Goal: Find specific page/section: Find specific page/section

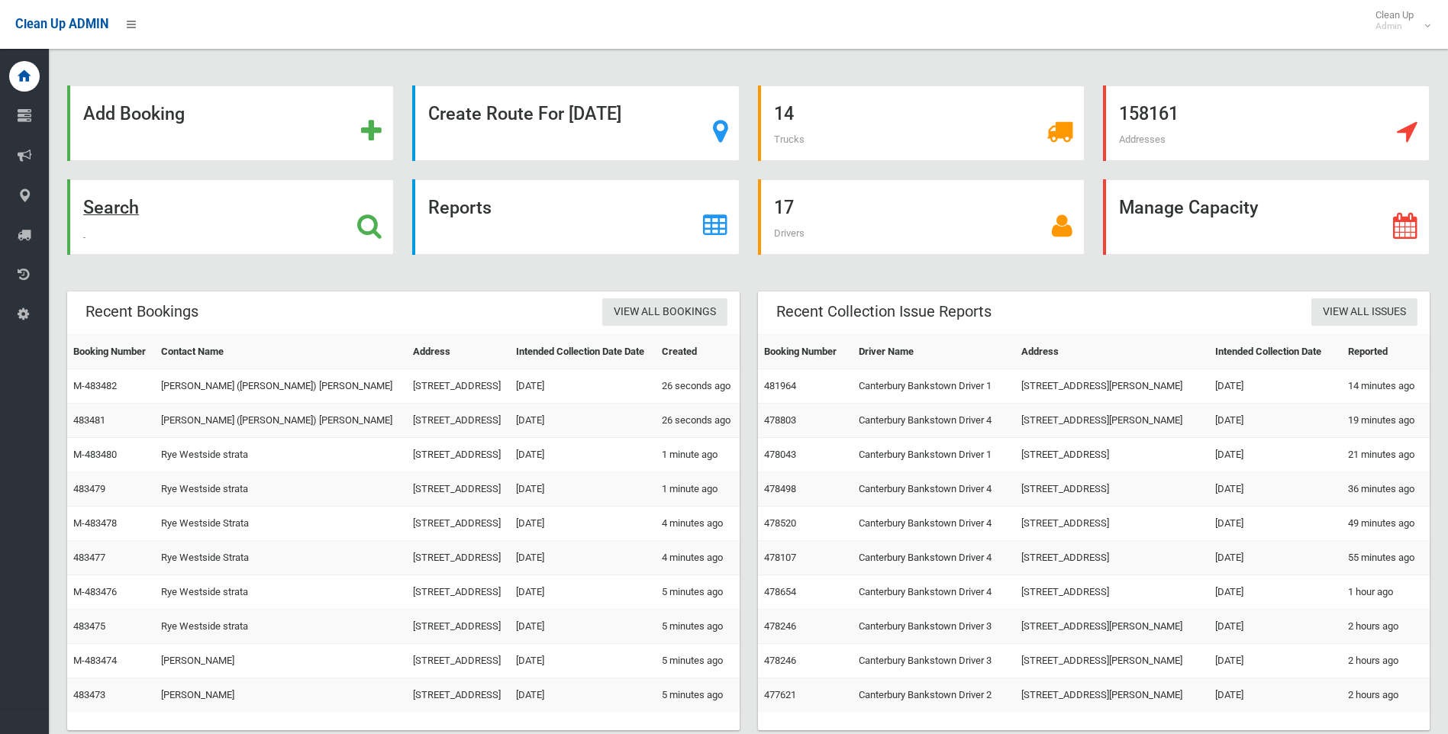
click at [94, 207] on strong "Search" at bounding box center [111, 207] width 56 height 21
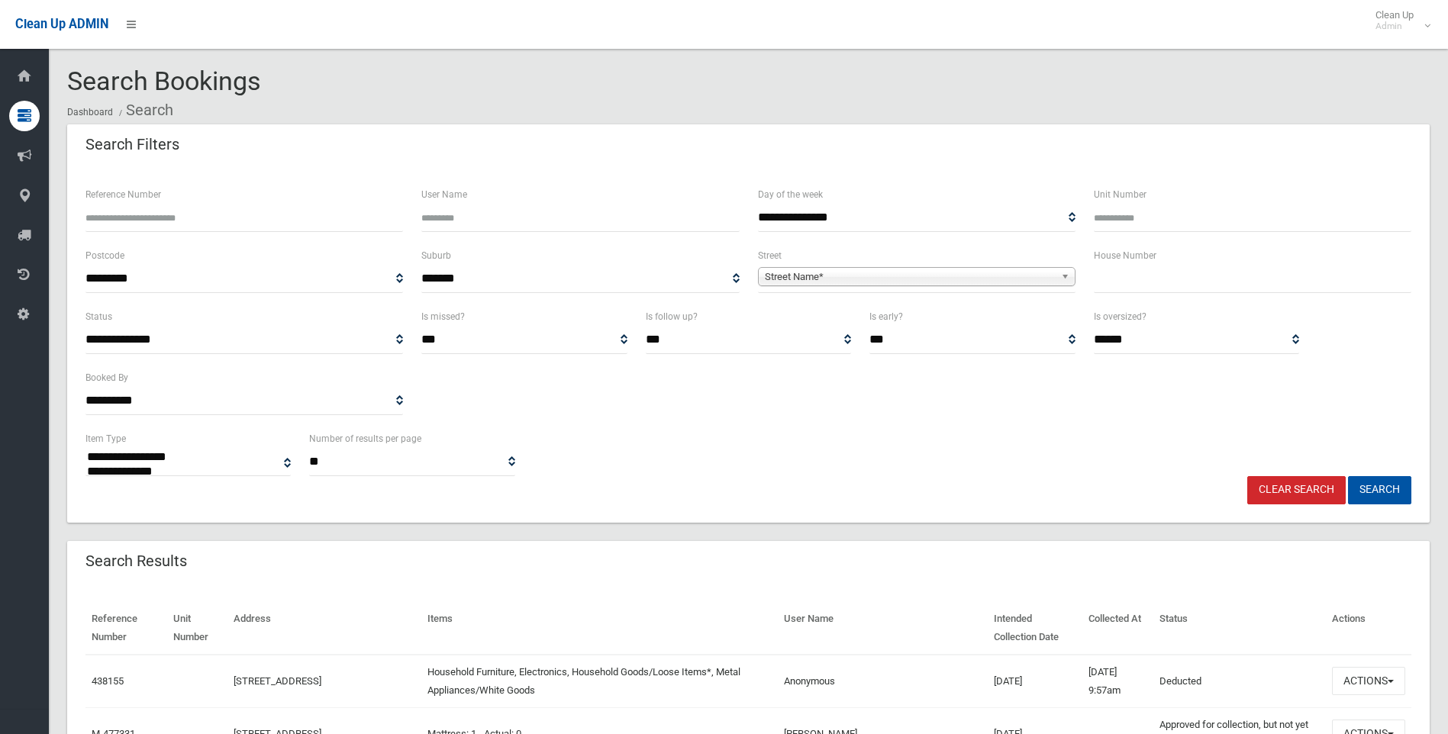
select select
click at [1110, 281] on input "text" at bounding box center [1252, 279] width 317 height 28
type input "***"
click at [802, 275] on span "Street Name*" at bounding box center [910, 277] width 290 height 18
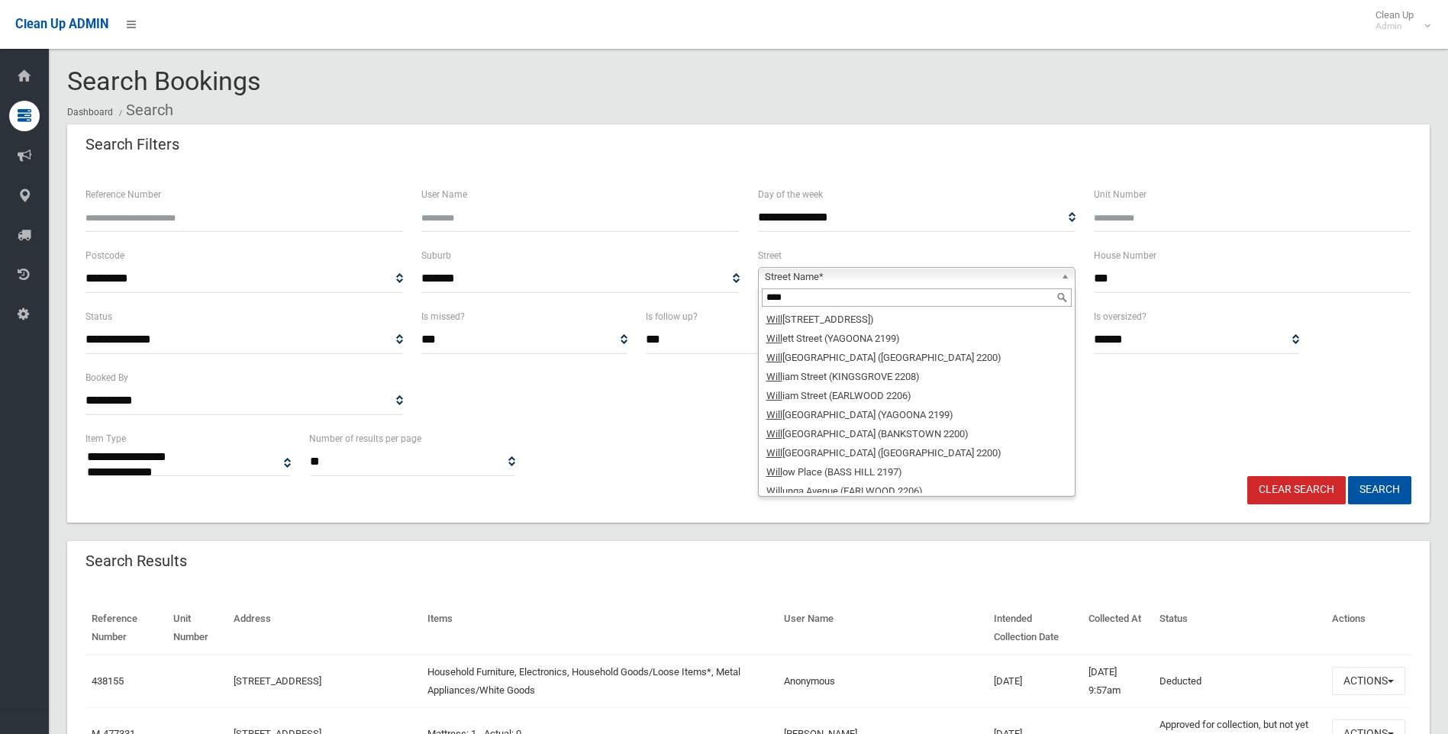
click at [795, 291] on input "****" at bounding box center [917, 297] width 310 height 18
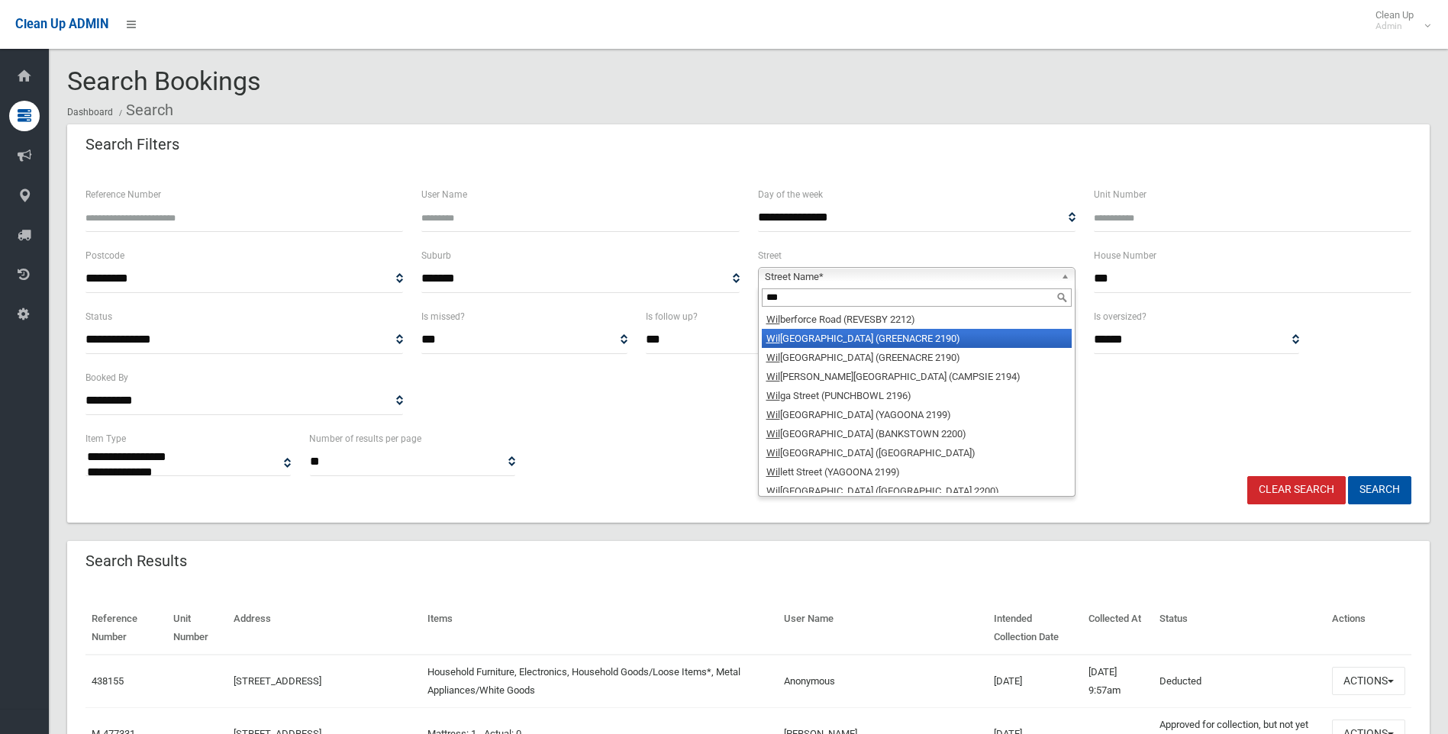
type input "***"
click at [796, 337] on li "Wil bur Street (GREENACRE 2190)" at bounding box center [917, 338] width 310 height 19
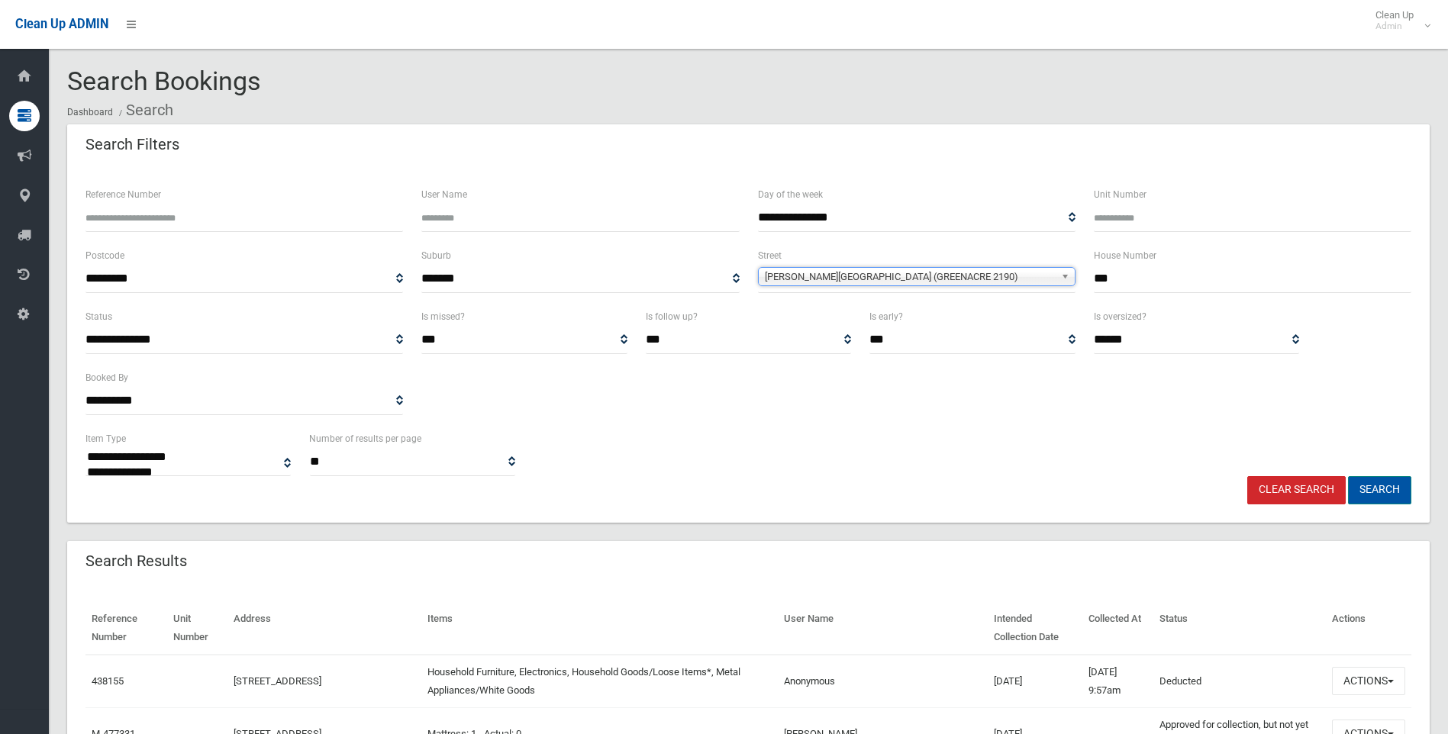
click at [1374, 493] on button "Search" at bounding box center [1379, 490] width 63 height 28
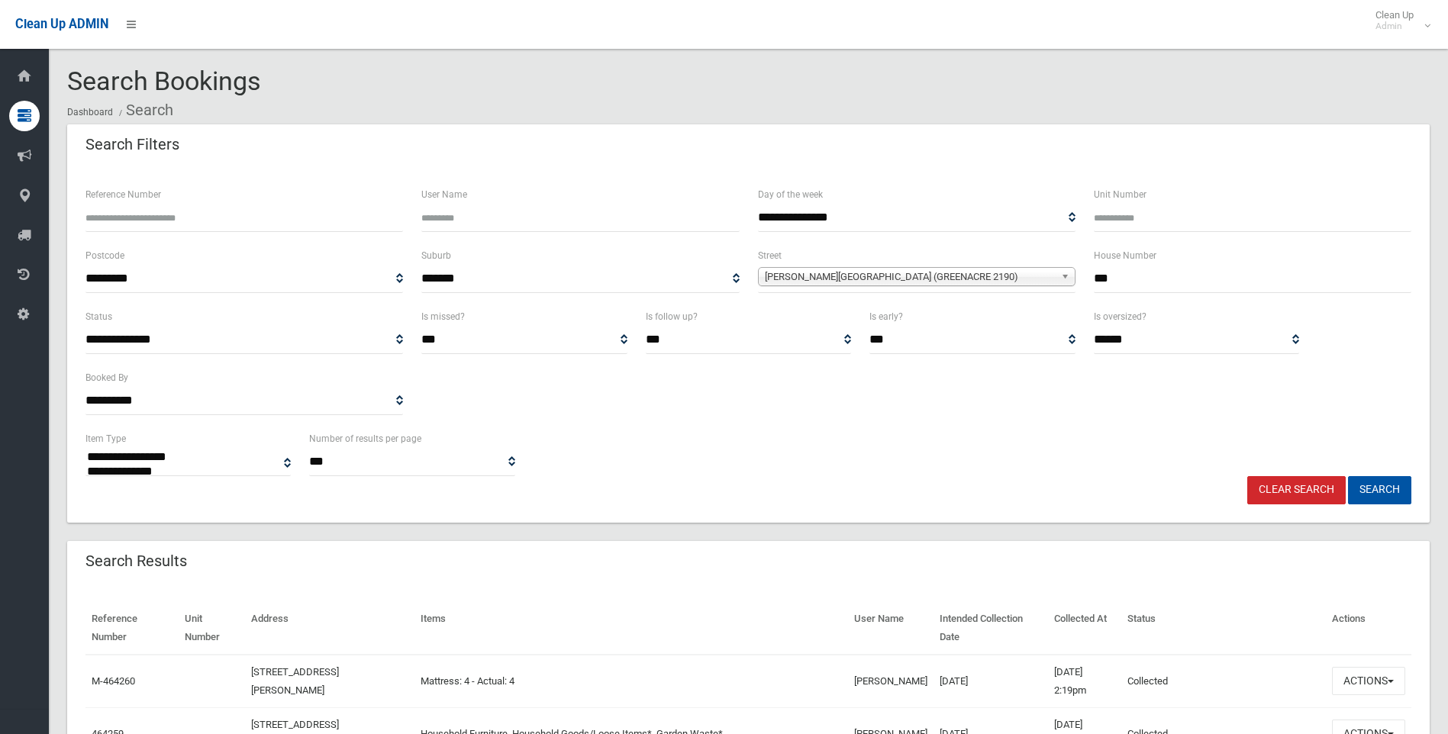
select select
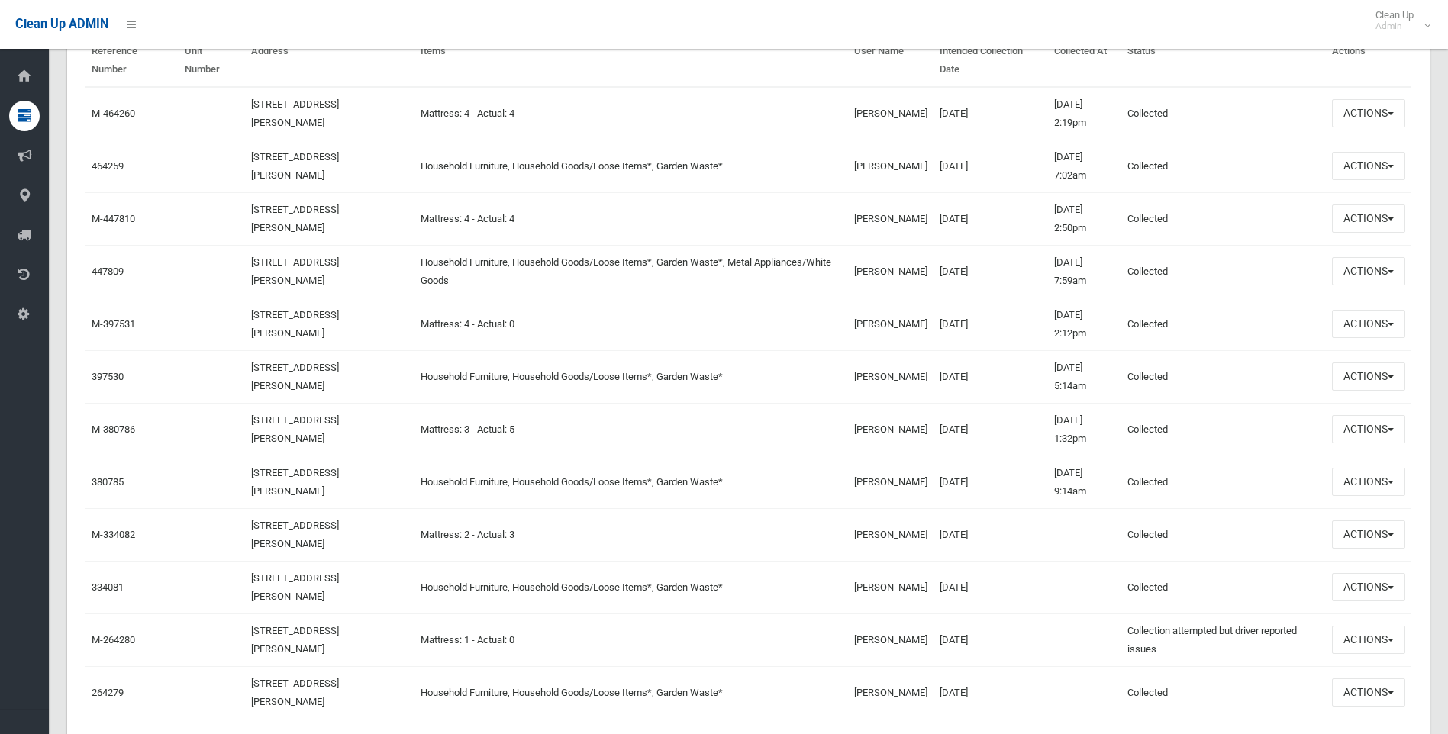
scroll to position [578, 0]
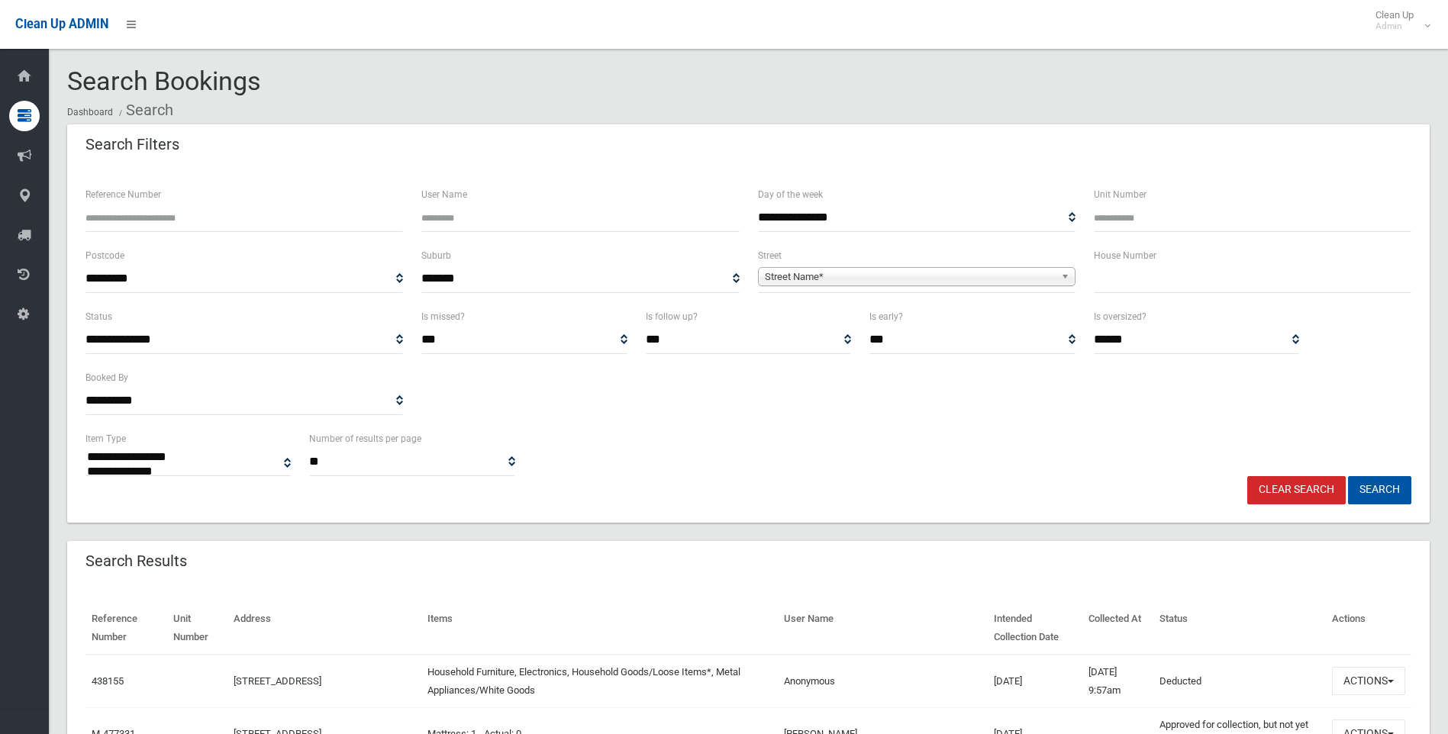
select select
click at [1154, 278] on input "text" at bounding box center [1252, 279] width 317 height 28
type input "**"
click at [823, 278] on span "Street Name*" at bounding box center [910, 277] width 290 height 18
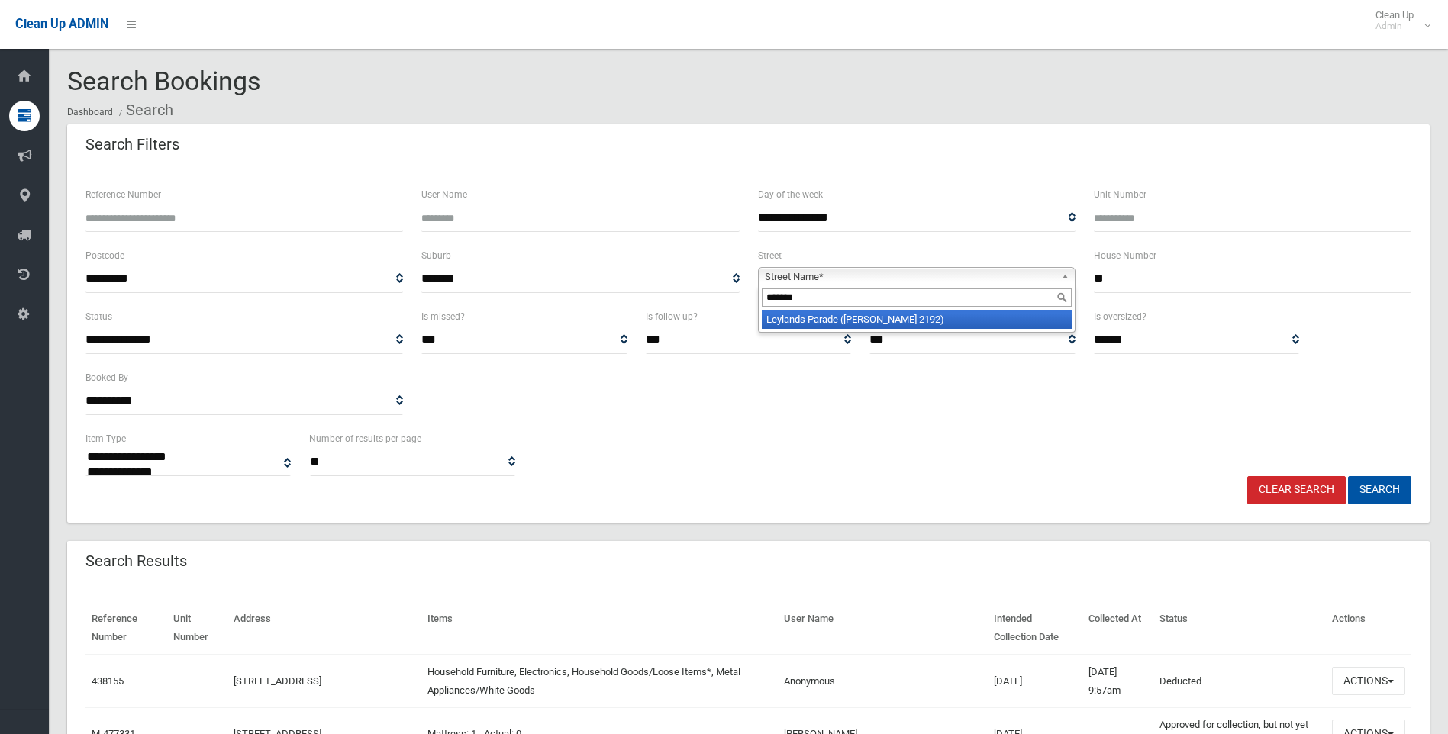
type input "*******"
click at [805, 326] on li "Leyland s Parade (BELMORE 2192)" at bounding box center [917, 319] width 310 height 19
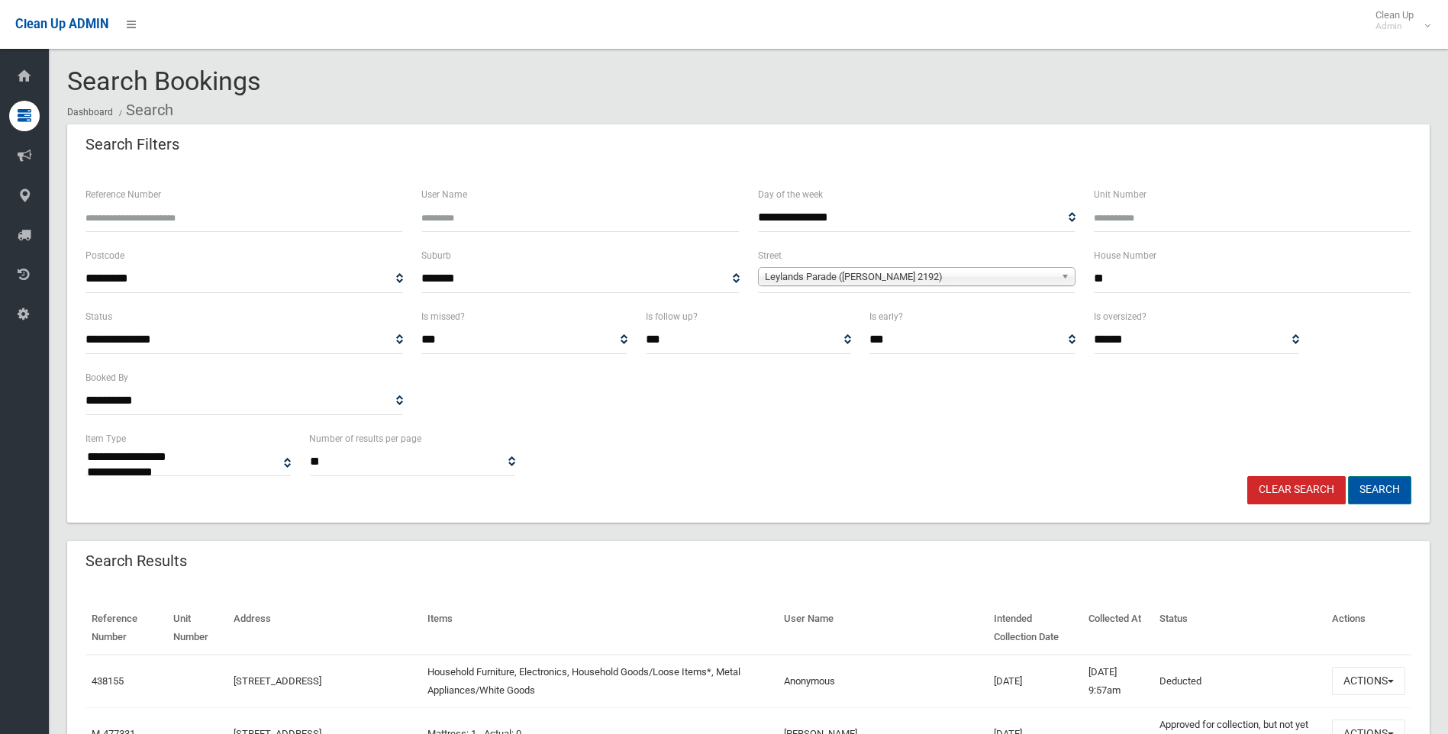
click at [1384, 488] on button "Search" at bounding box center [1379, 490] width 63 height 28
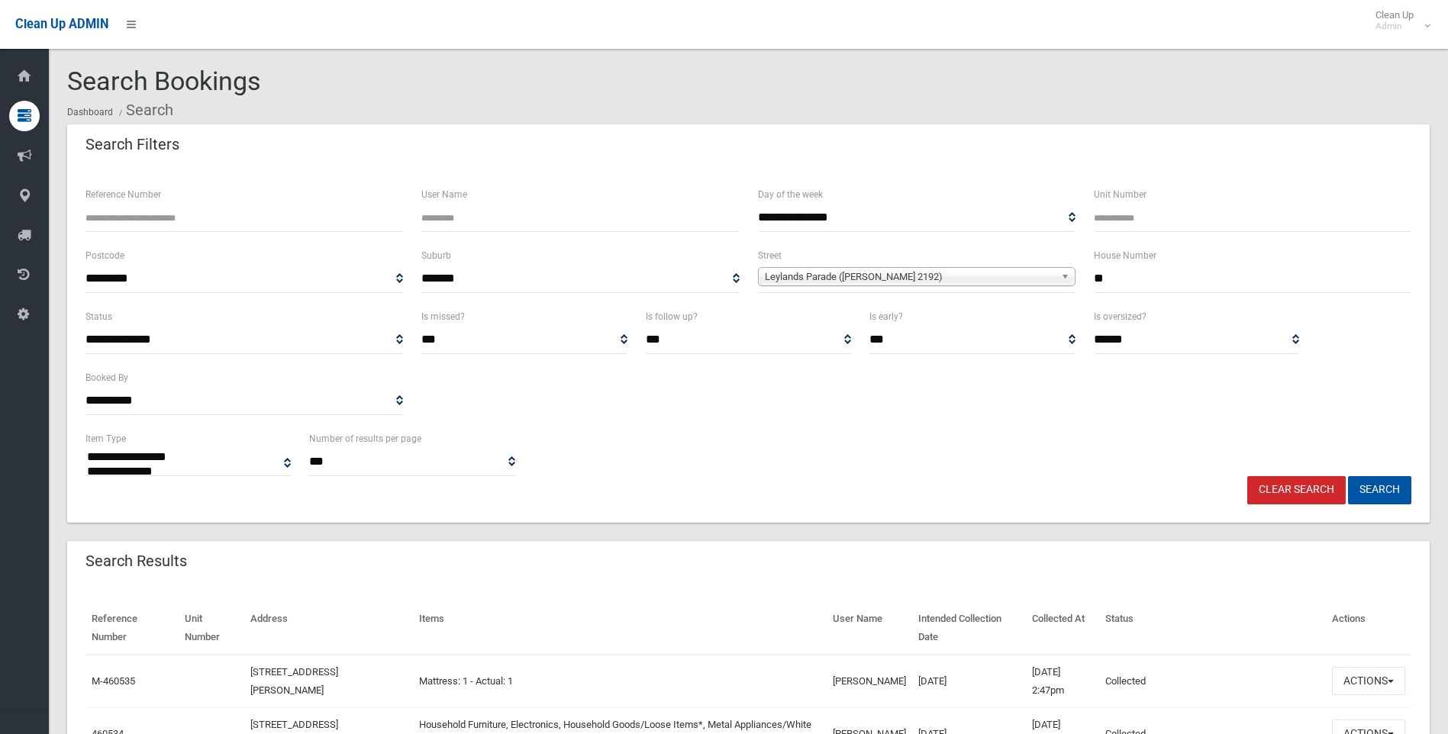
select select
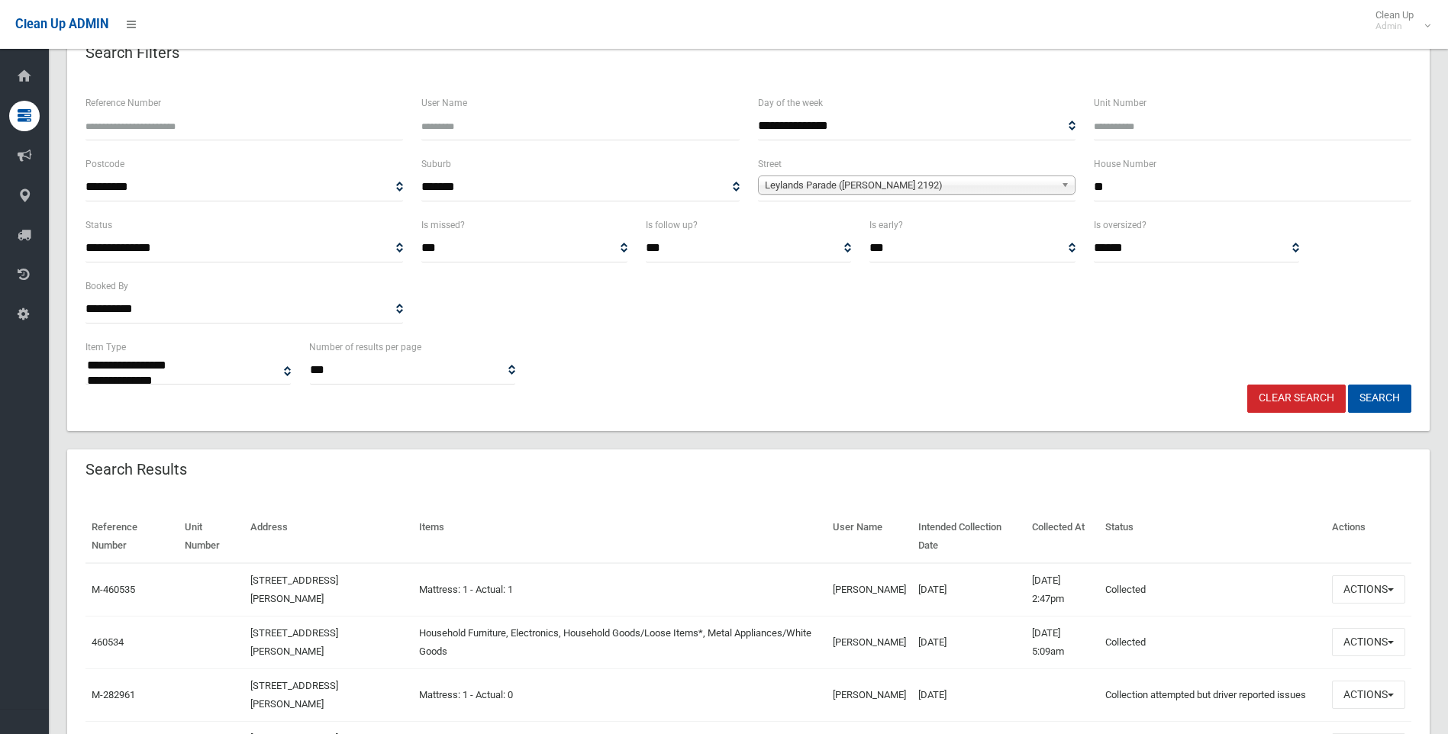
scroll to position [94, 0]
click at [1371, 635] on button "Actions" at bounding box center [1368, 640] width 73 height 28
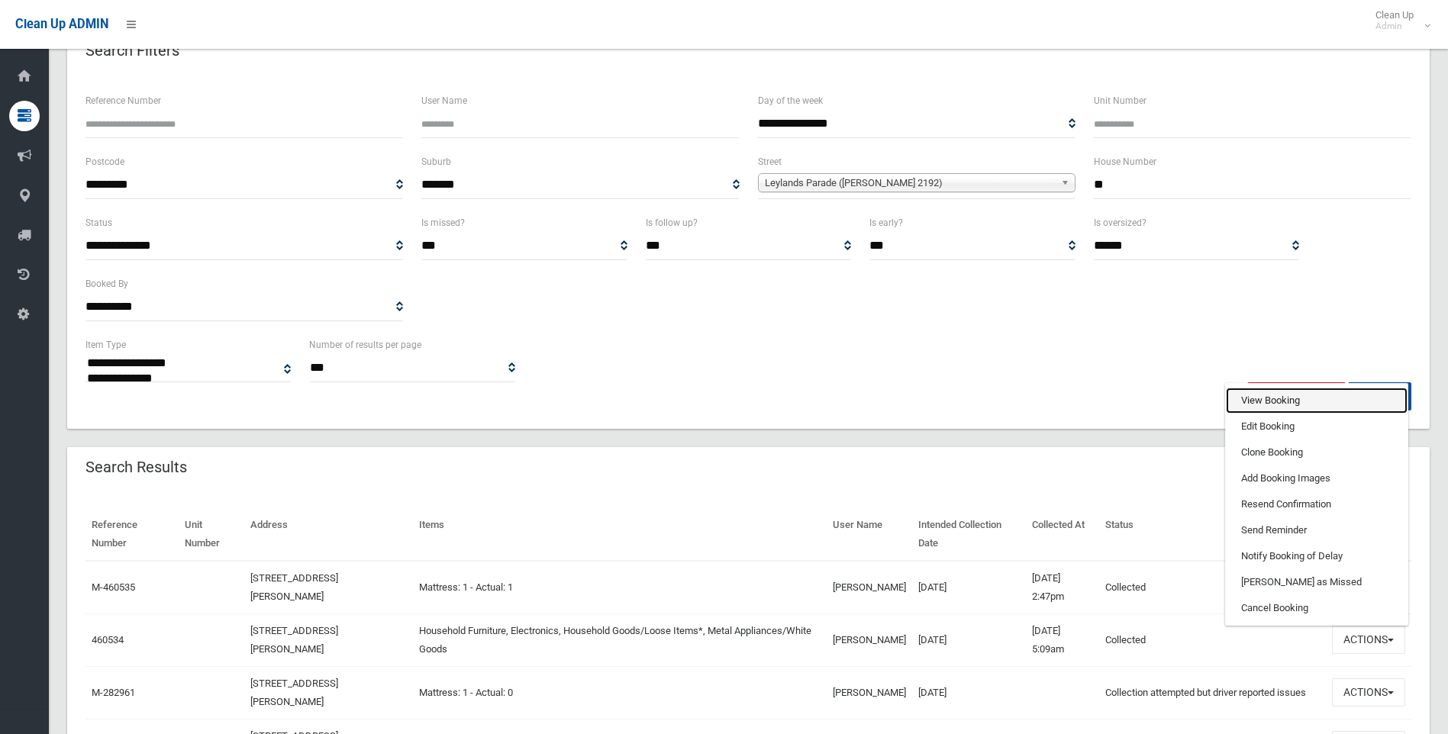
click at [1265, 398] on link "View Booking" at bounding box center [1317, 401] width 182 height 26
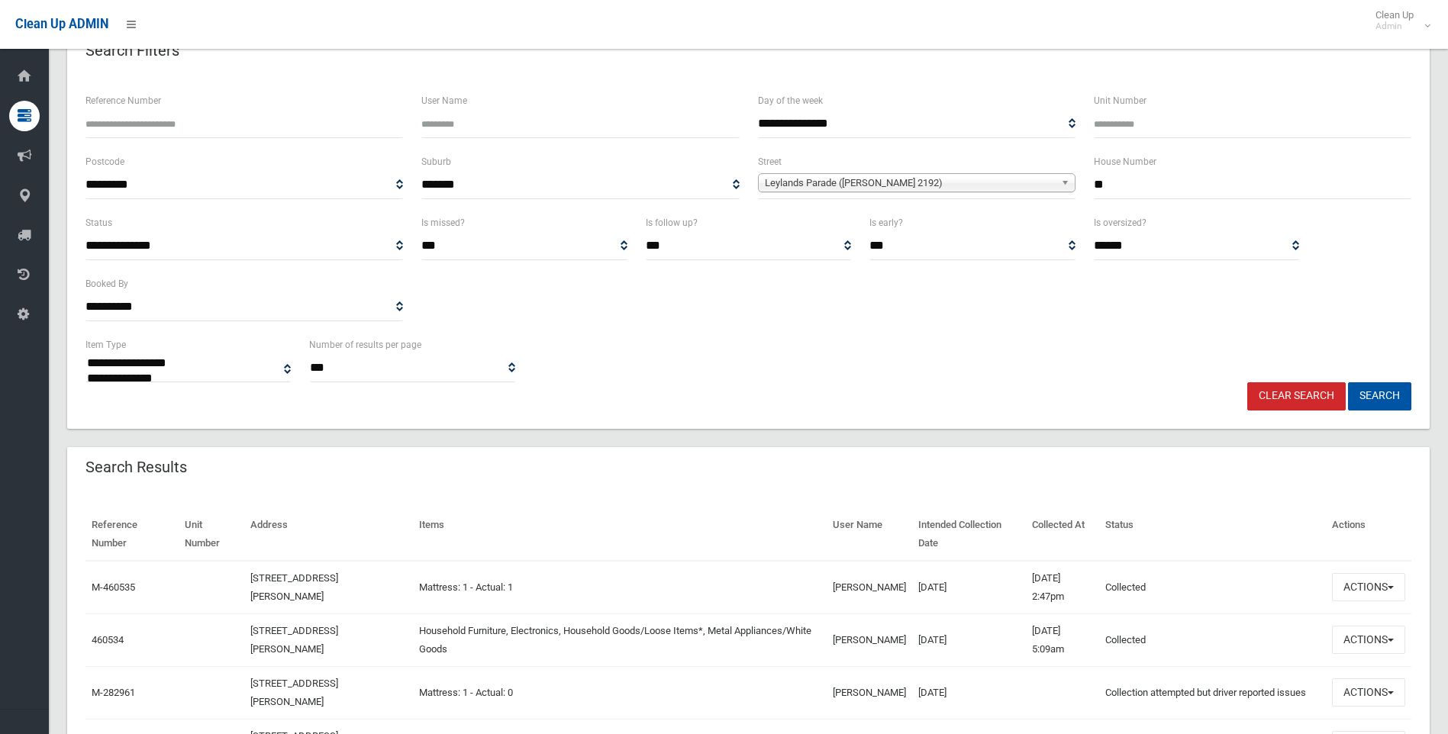
click at [1297, 395] on link "Clear Search" at bounding box center [1296, 396] width 98 height 28
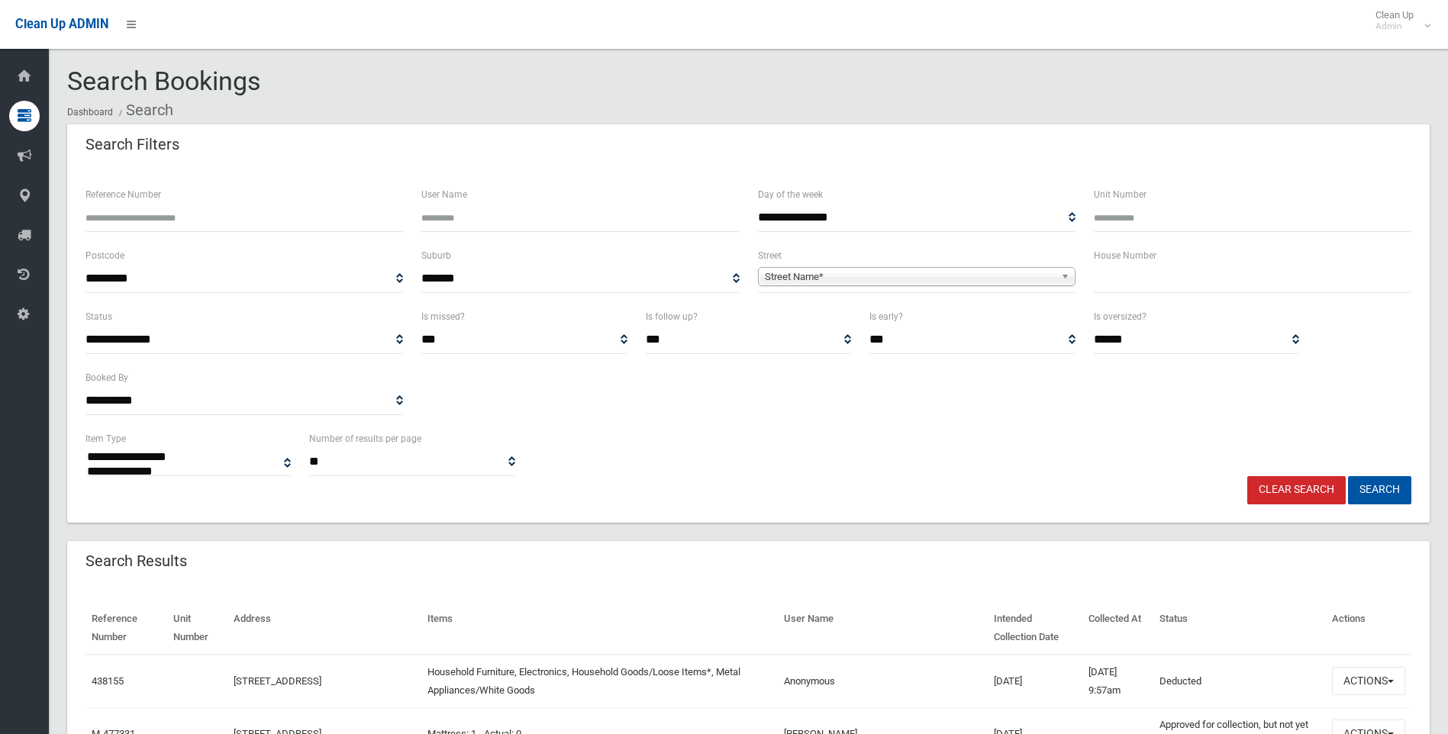
select select
click at [1118, 279] on input "text" at bounding box center [1252, 279] width 317 height 28
type input "**"
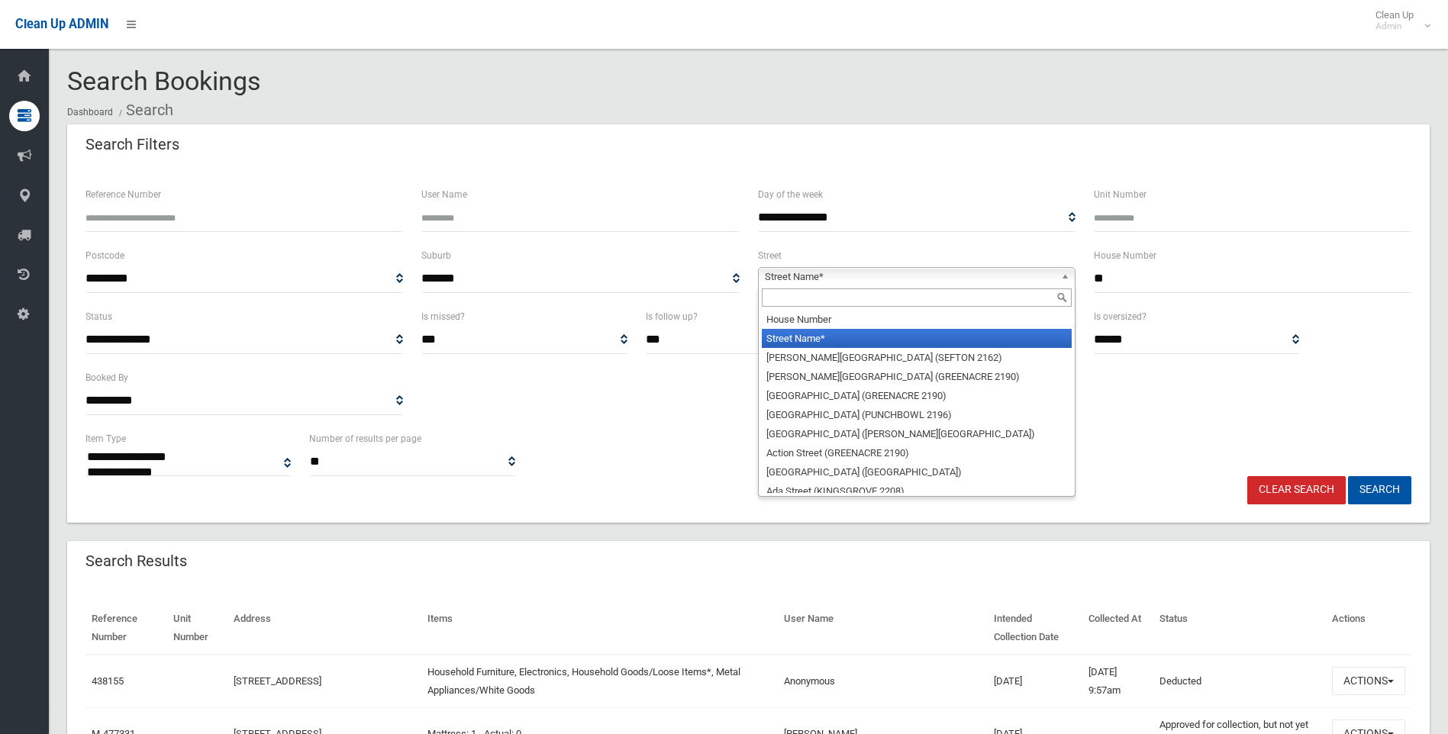
click at [889, 275] on span "Street Name*" at bounding box center [910, 277] width 290 height 18
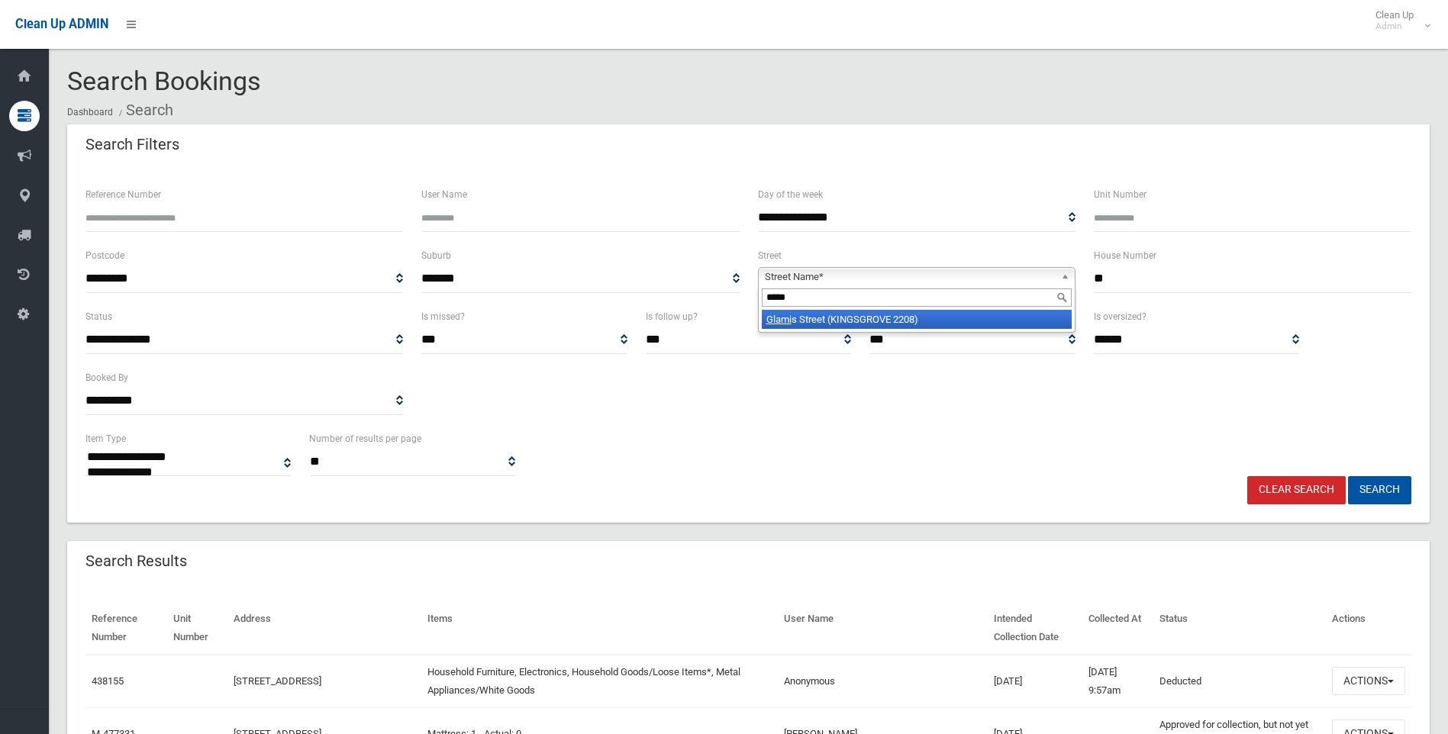
type input "******"
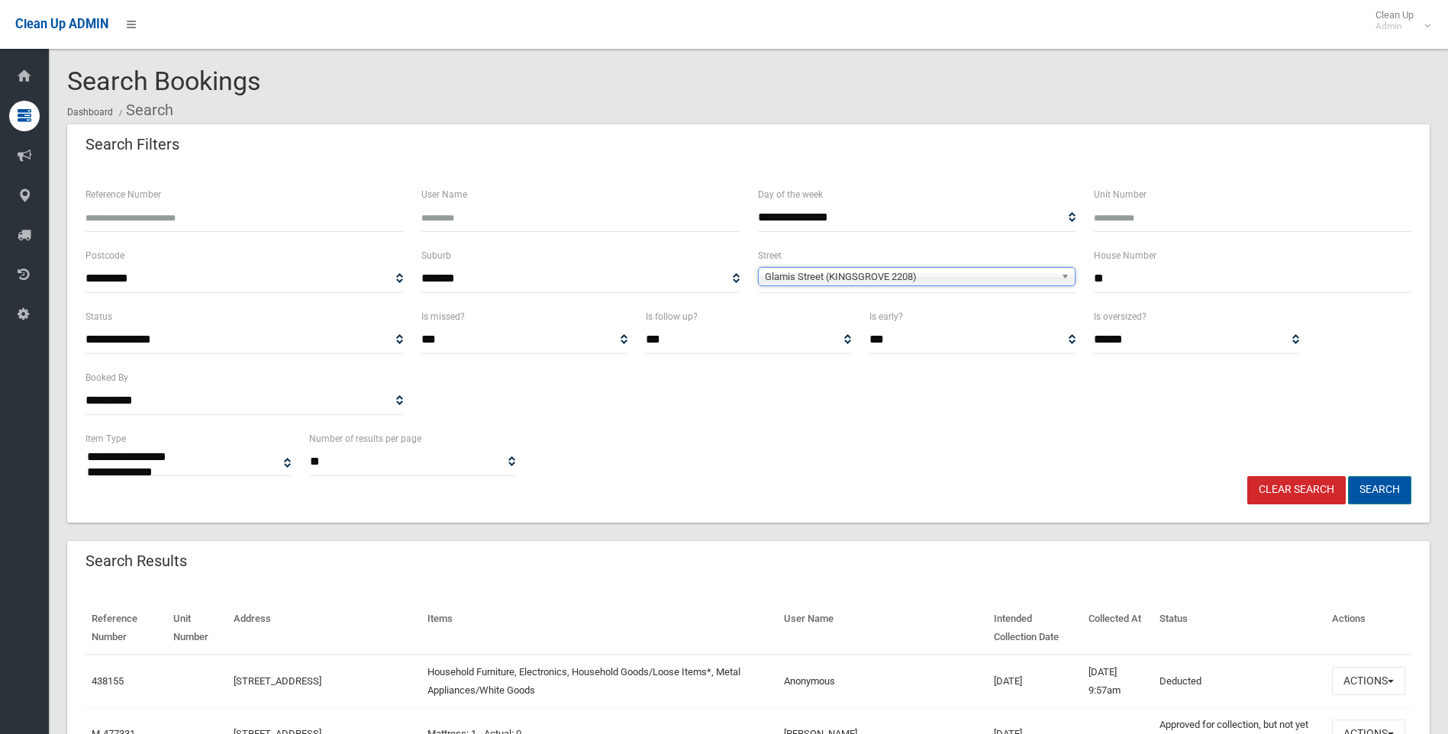
click at [1385, 491] on button "Search" at bounding box center [1379, 490] width 63 height 28
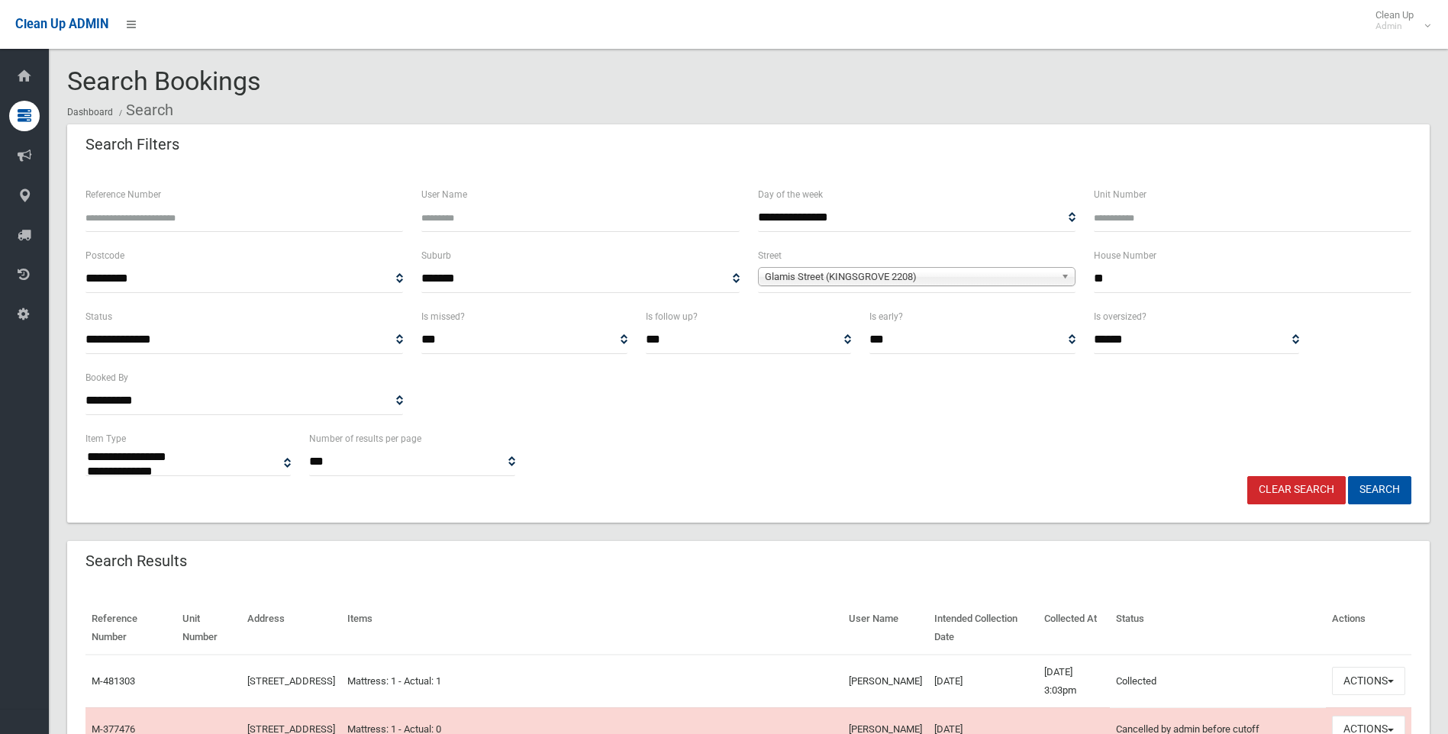
select select
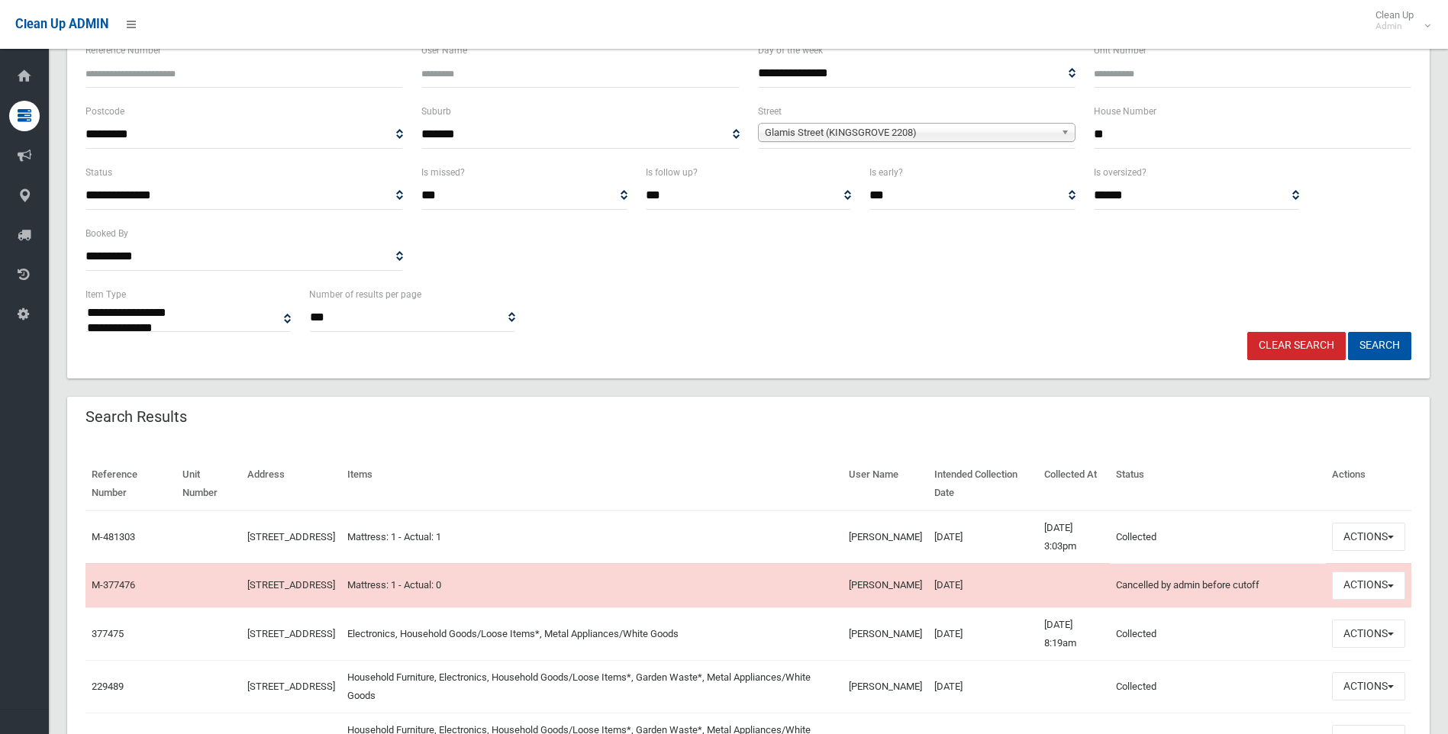
scroll to position [153, 0]
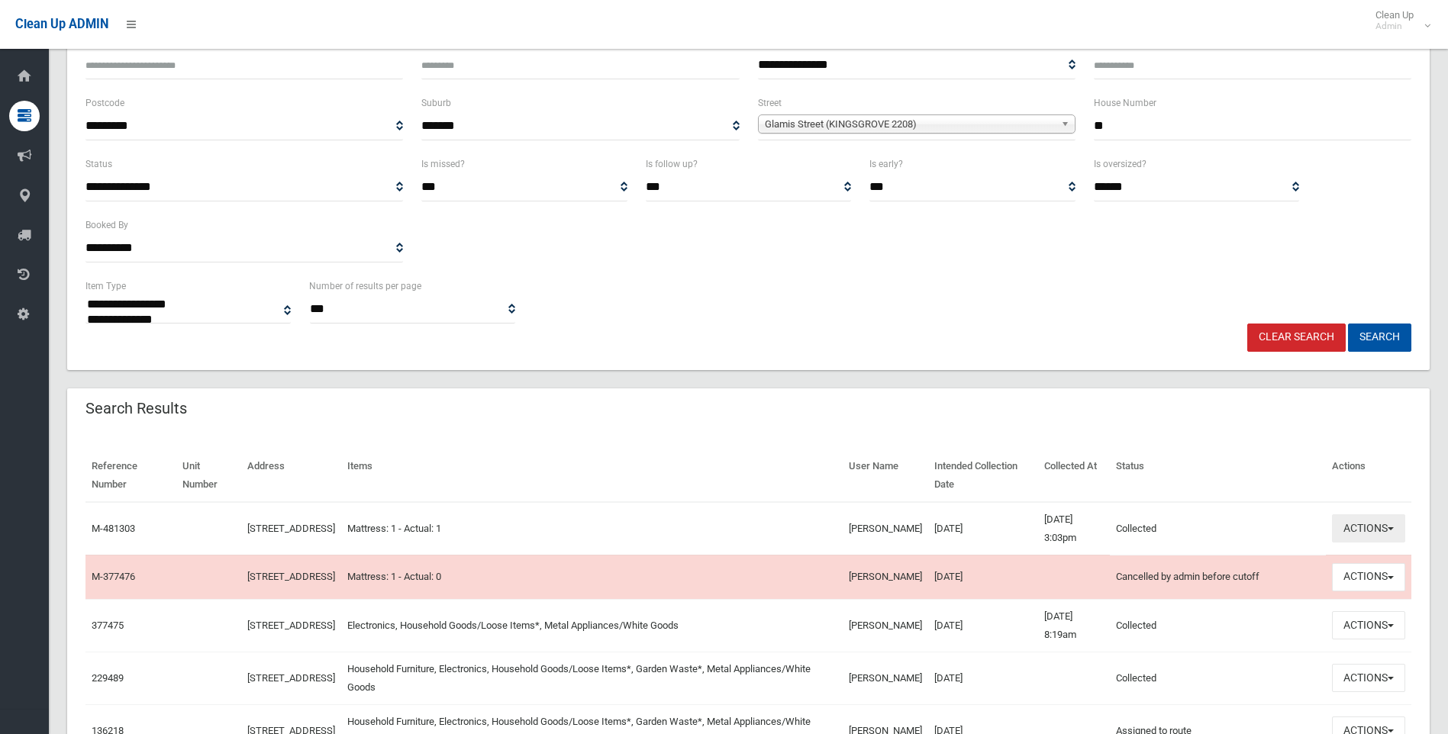
click at [1354, 533] on button "Actions" at bounding box center [1368, 528] width 73 height 28
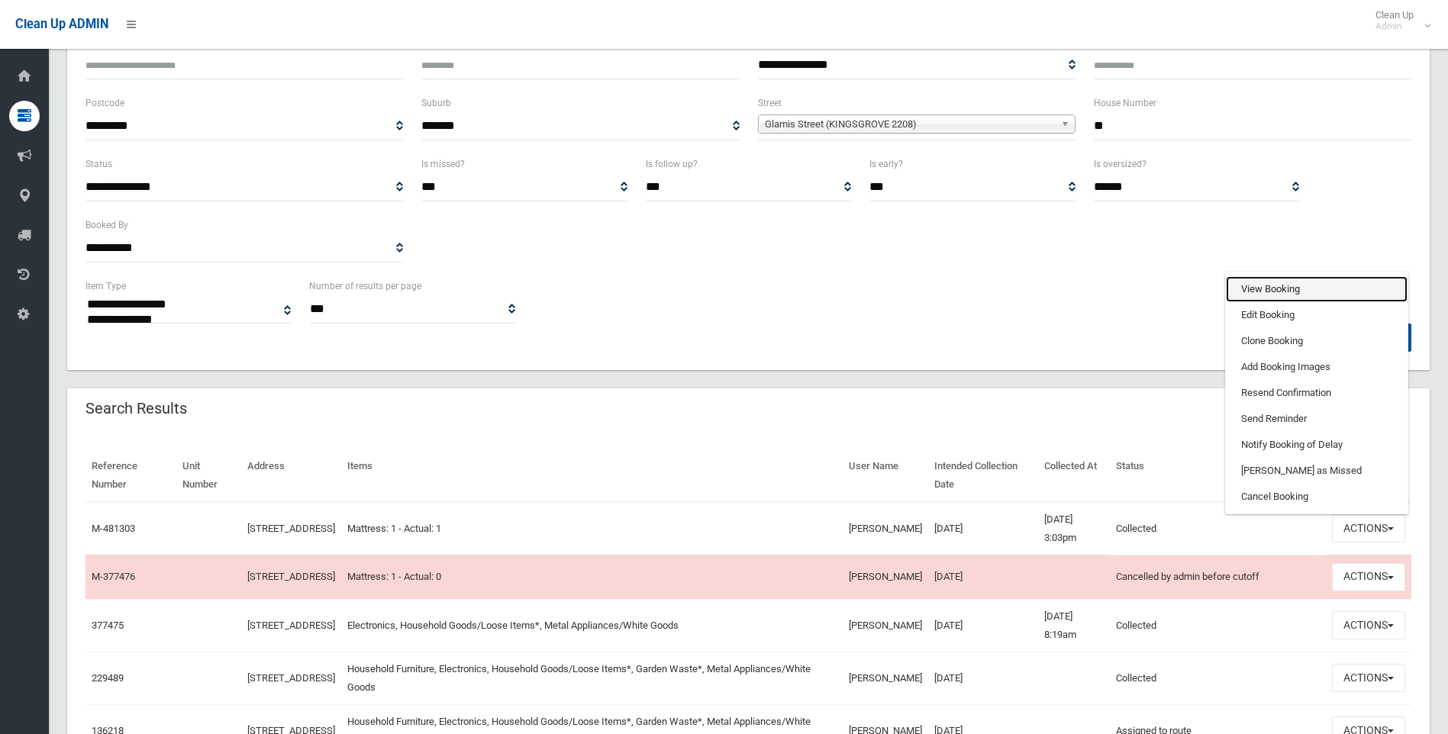
click at [1271, 285] on link "View Booking" at bounding box center [1317, 289] width 182 height 26
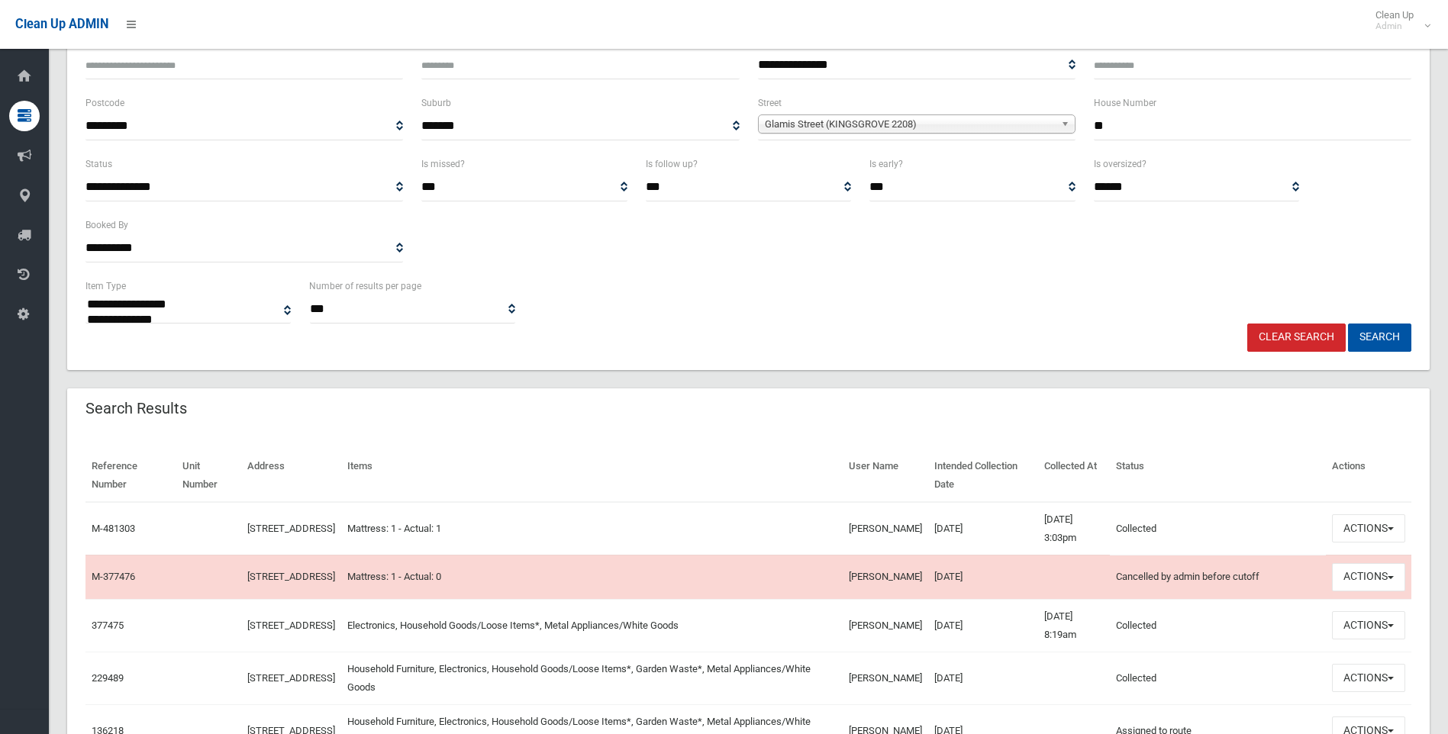
click at [328, 530] on td "[STREET_ADDRESS]" at bounding box center [291, 528] width 100 height 53
click at [649, 536] on td "Mattress: 1 - Actual: 1" at bounding box center [591, 528] width 501 height 53
click at [673, 534] on td "Mattress: 1 - Actual: 1" at bounding box center [591, 528] width 501 height 53
click at [1359, 528] on button "Actions" at bounding box center [1368, 528] width 73 height 28
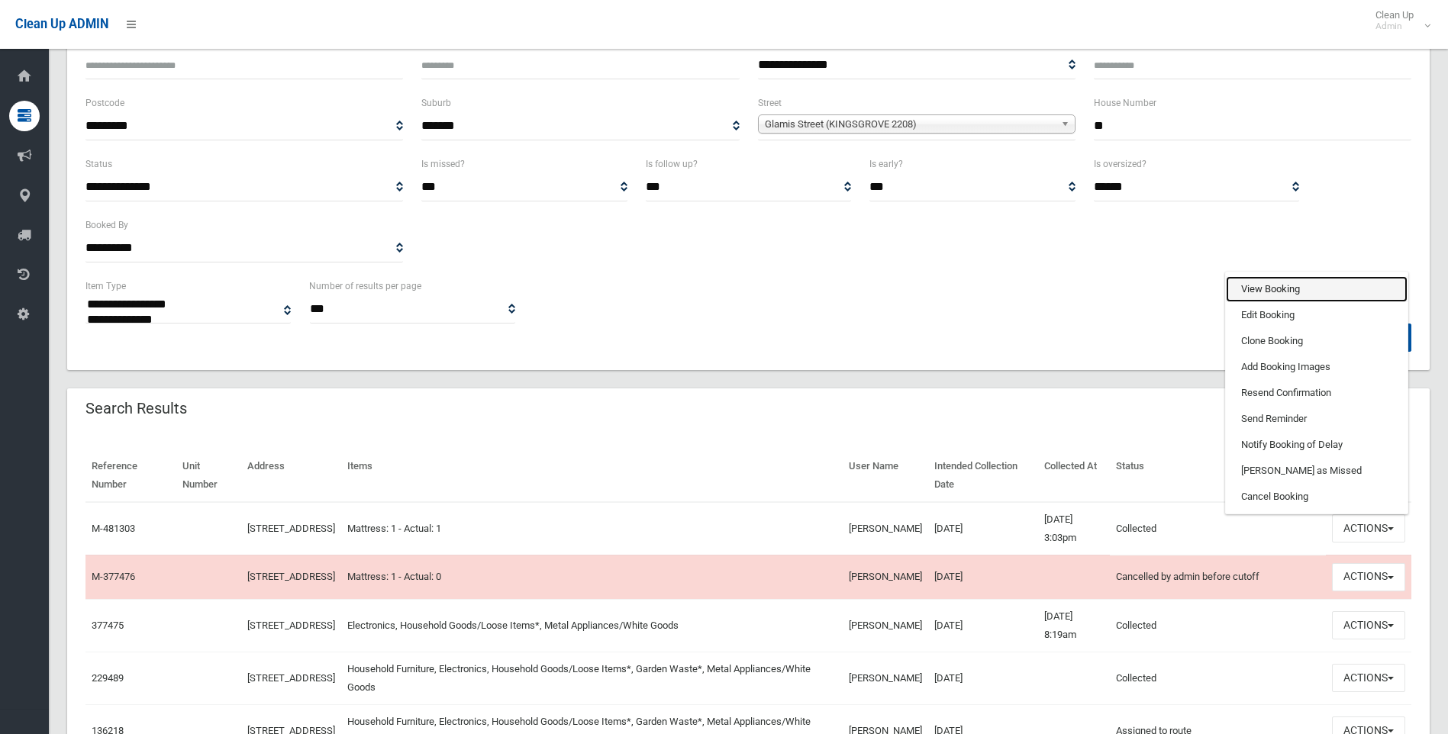
click at [1270, 290] on link "View Booking" at bounding box center [1317, 289] width 182 height 26
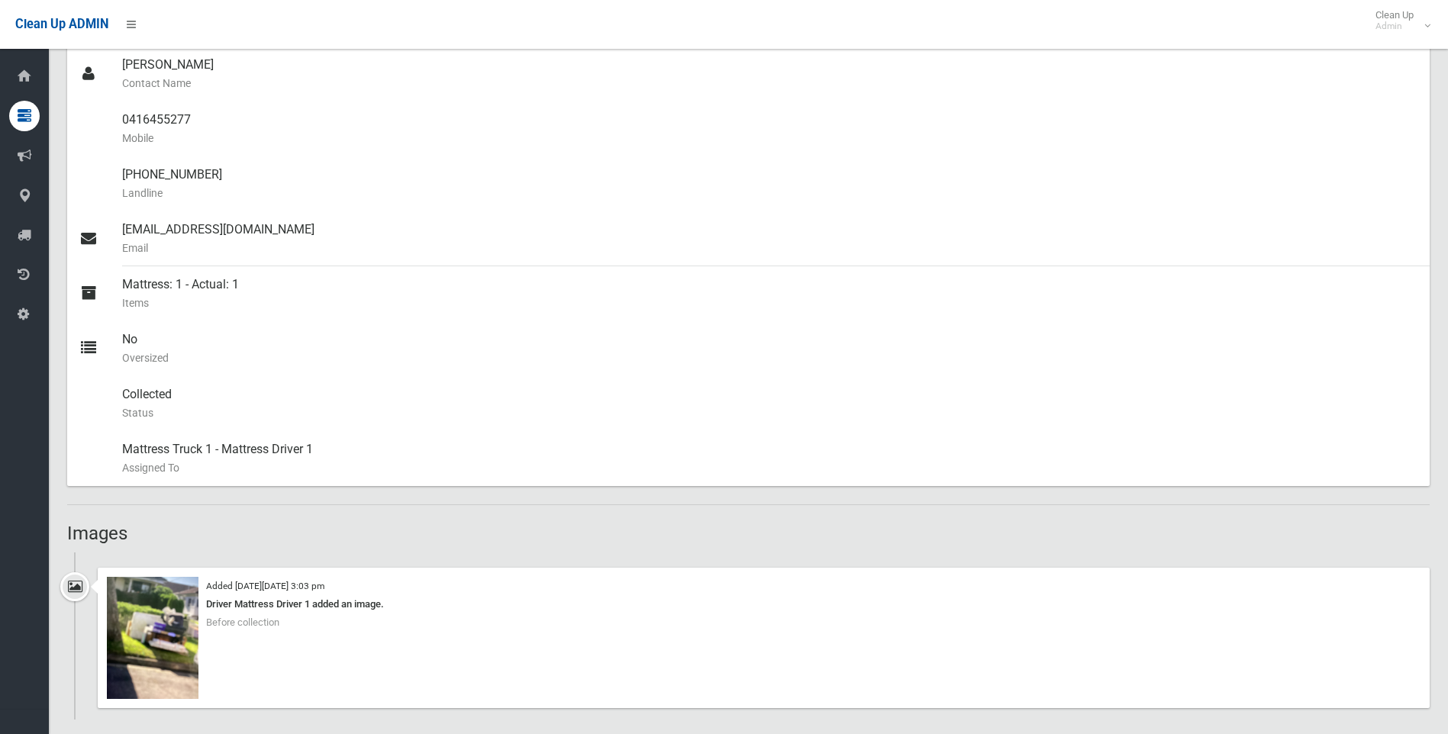
scroll to position [498, 0]
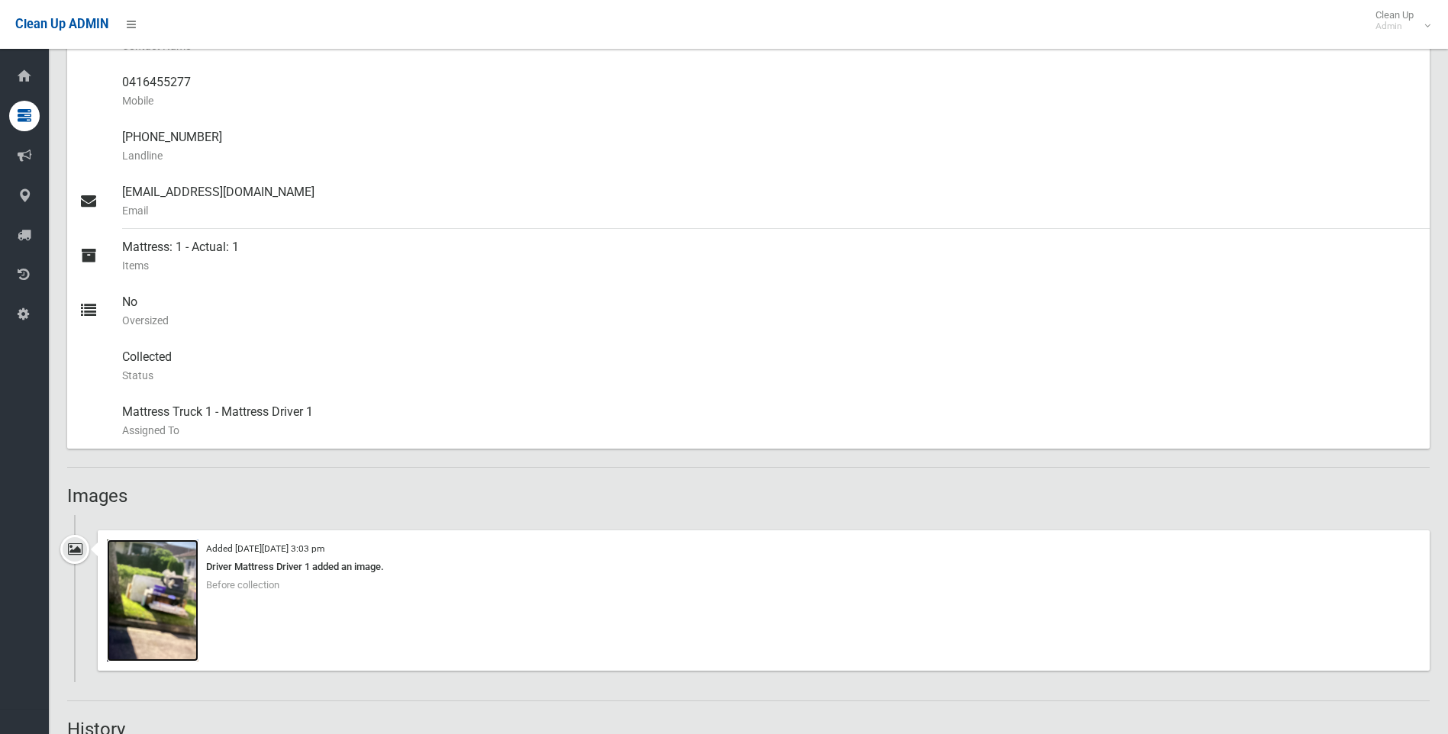
click at [164, 605] on img at bounding box center [153, 601] width 92 height 122
click at [147, 594] on img at bounding box center [153, 601] width 92 height 122
